Goal: Book appointment/travel/reservation

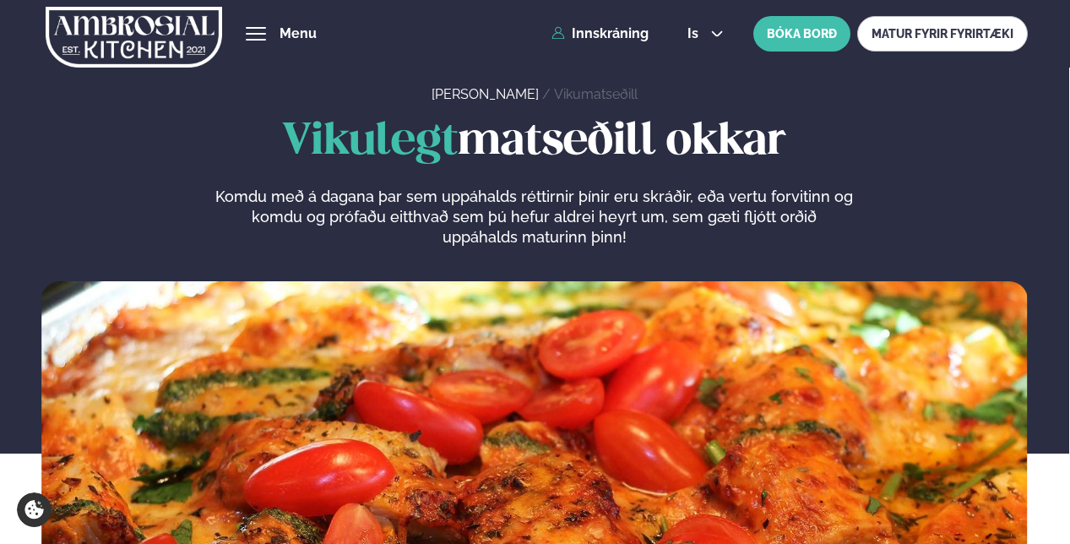
scroll to position [760, 0]
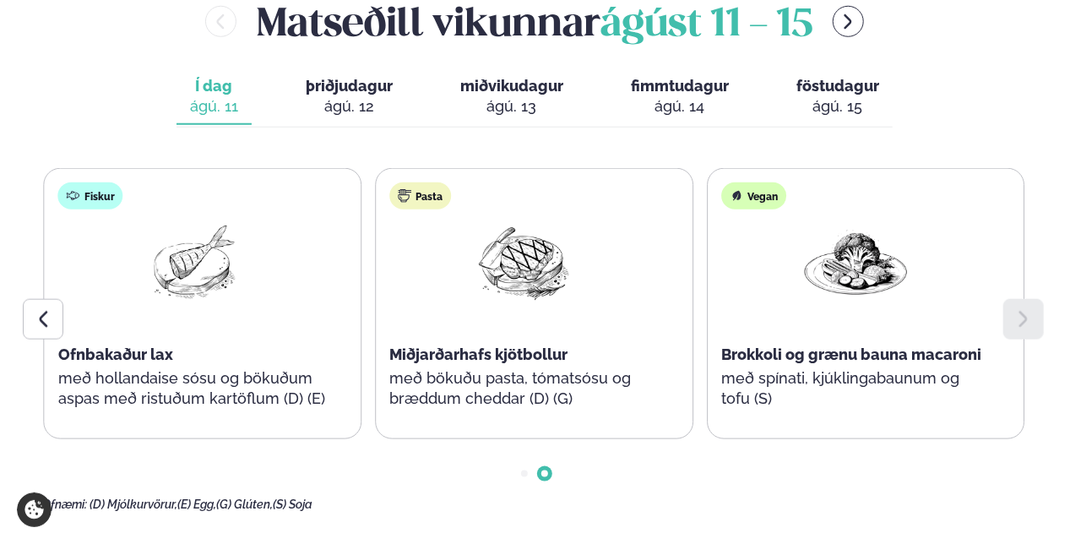
click at [350, 105] on div "ágú. 12" at bounding box center [349, 106] width 87 height 20
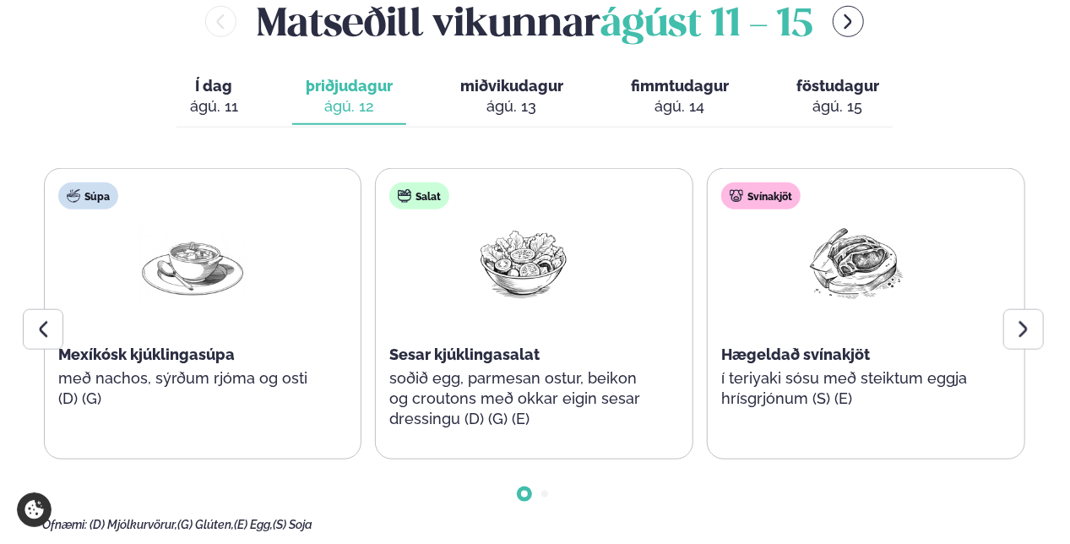
click at [1020, 326] on icon at bounding box center [1024, 329] width 20 height 20
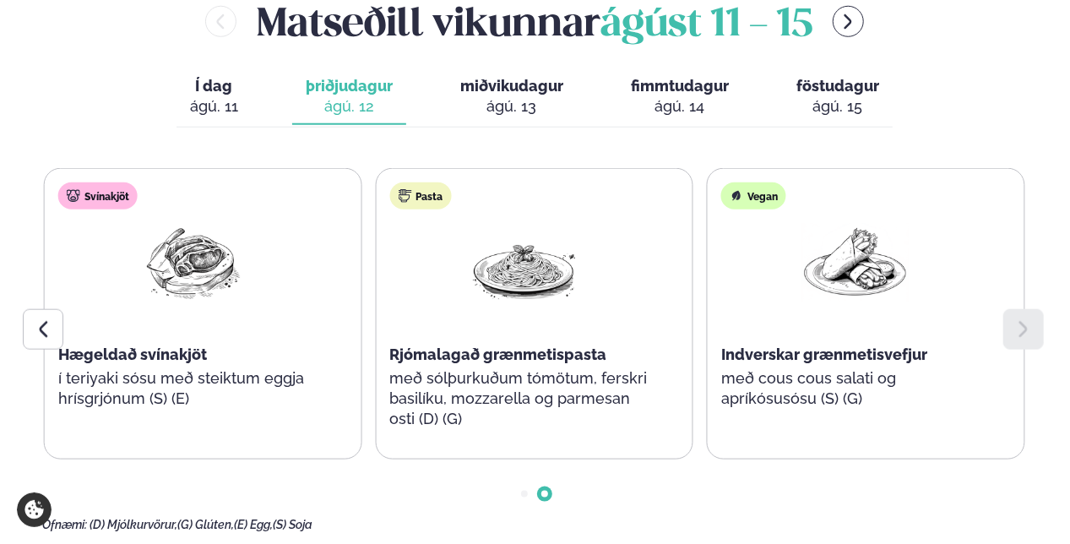
click at [545, 104] on div "ágú. 13" at bounding box center [511, 106] width 103 height 20
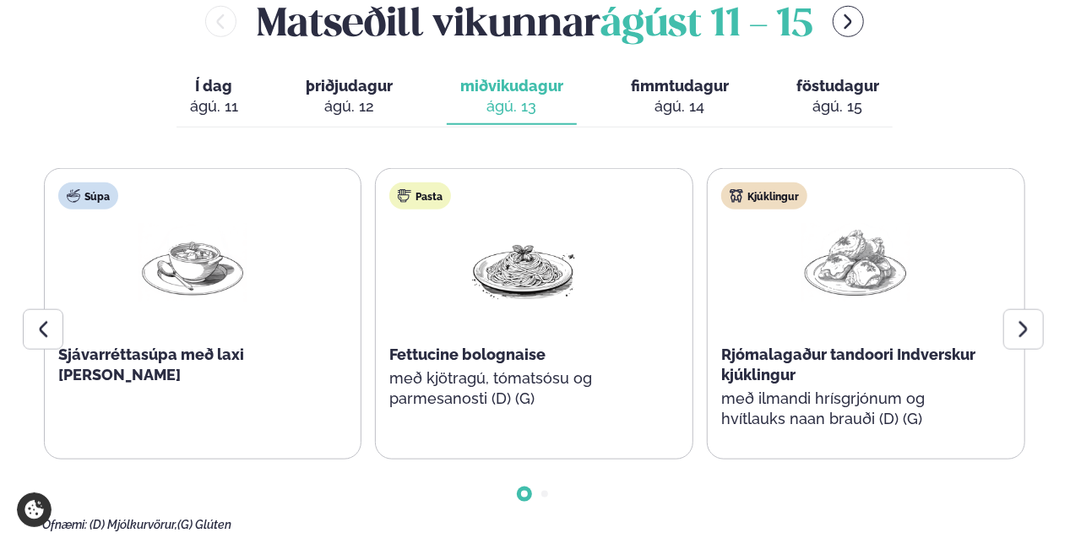
click at [32, 323] on div at bounding box center [43, 329] width 41 height 41
click at [44, 324] on icon at bounding box center [43, 329] width 8 height 16
click at [693, 91] on span "fimmtudagur" at bounding box center [680, 86] width 98 height 18
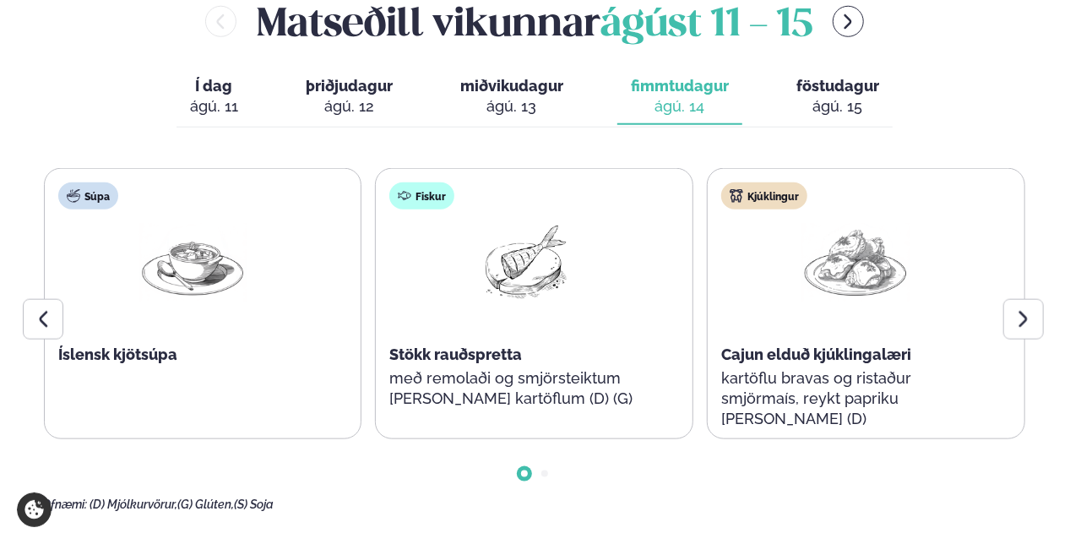
click at [814, 97] on div "ágú. 15" at bounding box center [838, 106] width 83 height 20
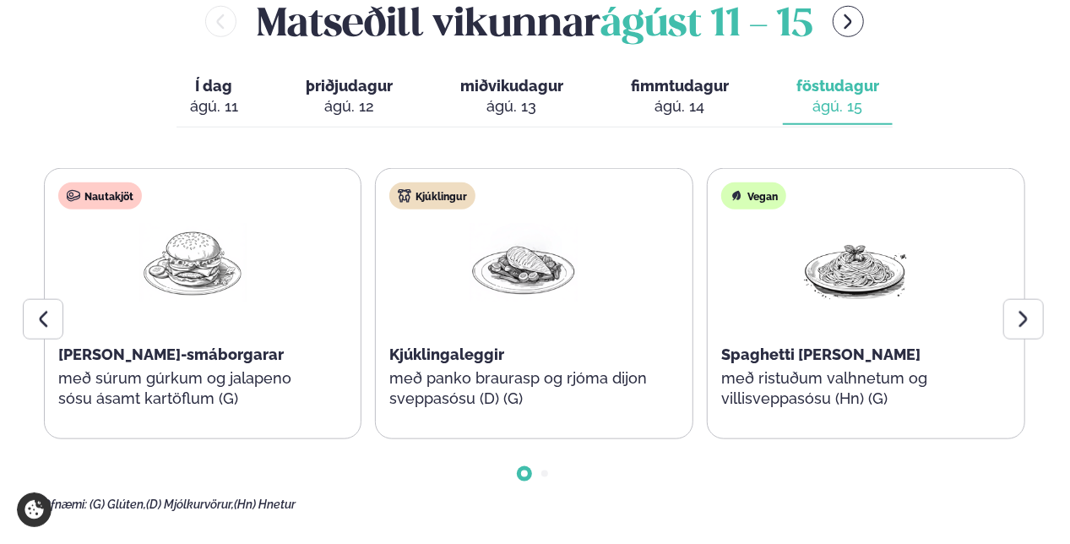
drag, startPoint x: 686, startPoint y: 103, endPoint x: 644, endPoint y: 100, distance: 42.4
click at [686, 103] on div "ágú. 14" at bounding box center [680, 106] width 98 height 20
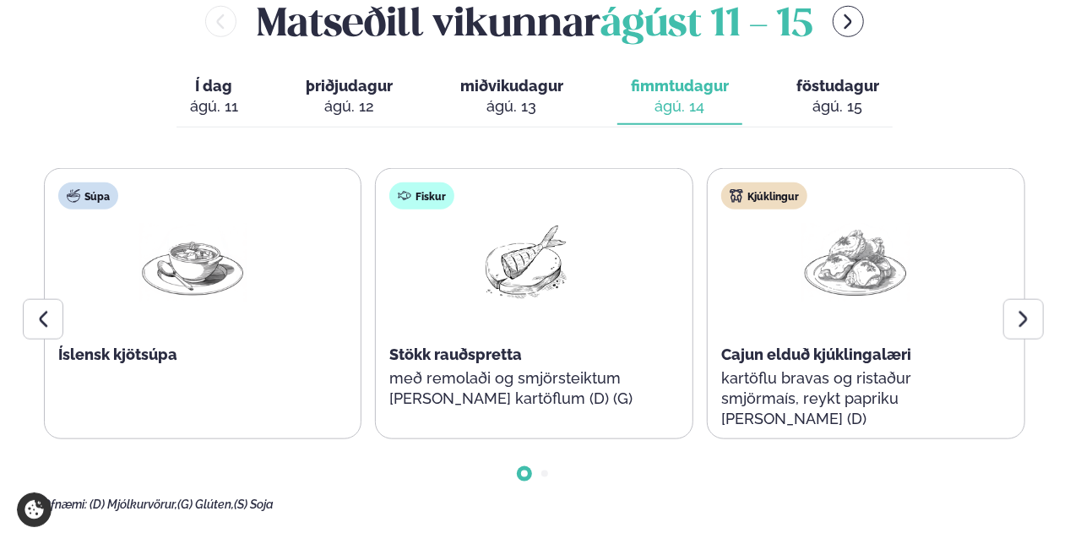
click at [526, 95] on button "miðvikudagur mið. [DATE]" at bounding box center [512, 97] width 130 height 56
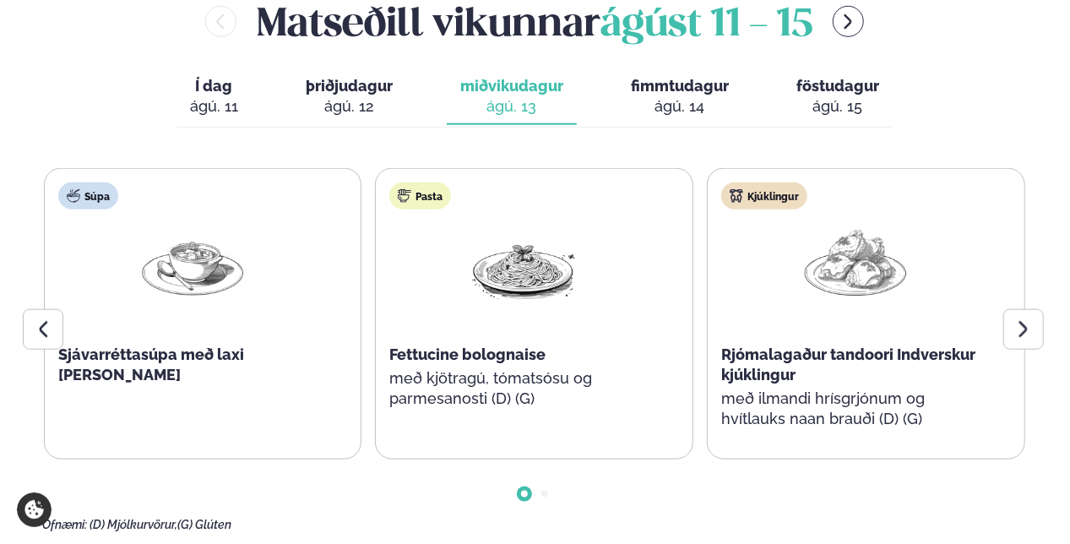
click at [342, 95] on button "þriðjudagur þri. [DATE]" at bounding box center [349, 97] width 114 height 56
